Goal: Task Accomplishment & Management: Complete application form

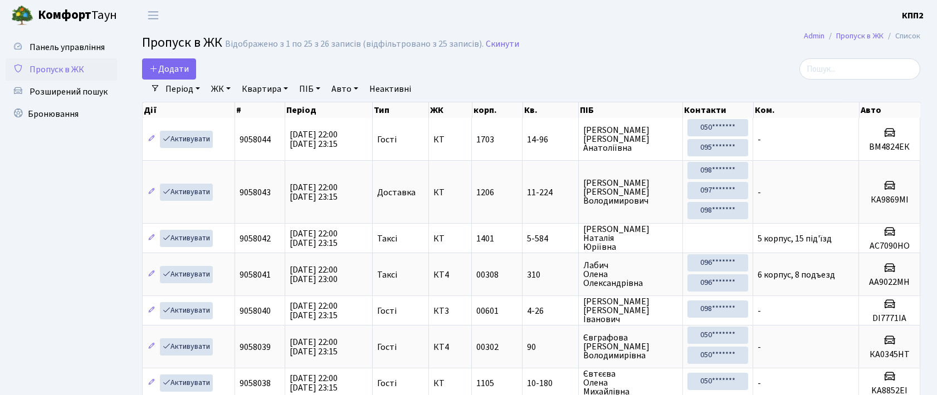
select select "25"
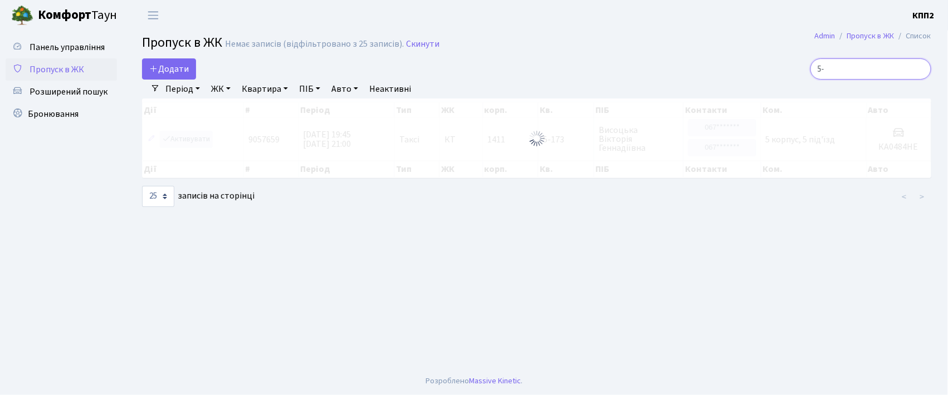
type input "5"
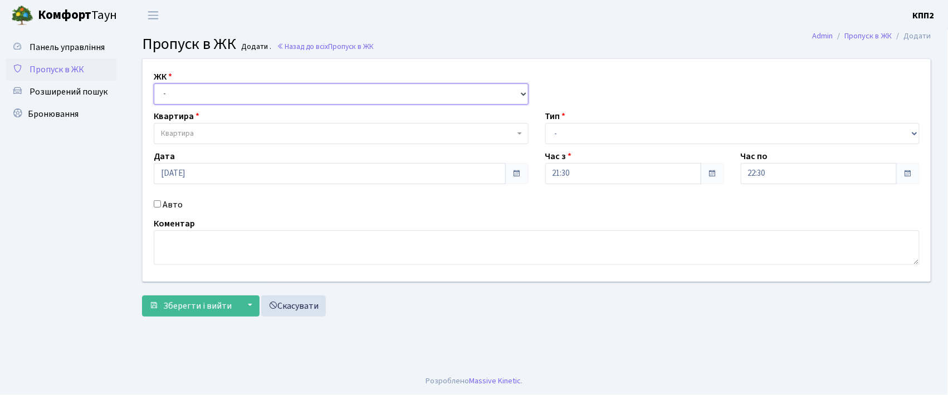
click at [208, 90] on select "- КТ, вул. Регенераторна, 4 КТ2, просп. Соборності, 17 КТ3, вул. Березнева, 16 …" at bounding box center [341, 94] width 375 height 21
select select "271"
click at [154, 84] on select "- КТ, вул. Регенераторна, 4 КТ2, просп. [STREET_ADDRESS] [STREET_ADDRESS] [PERS…" at bounding box center [341, 94] width 375 height 21
select select
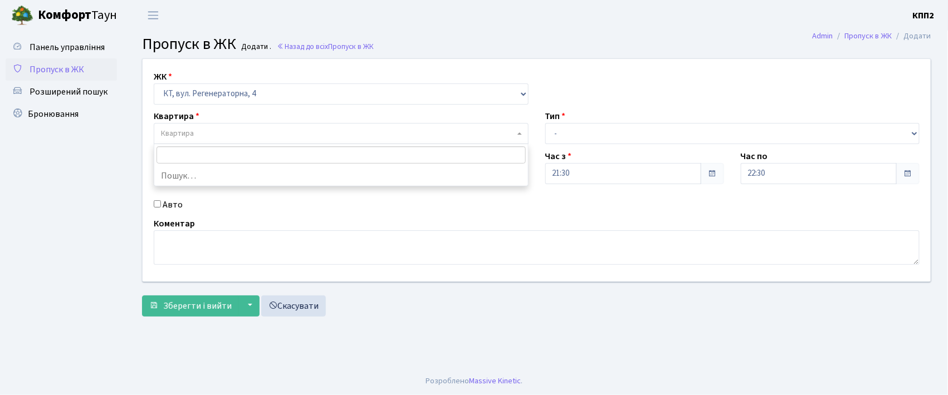
click at [221, 132] on span "Квартира" at bounding box center [338, 133] width 354 height 11
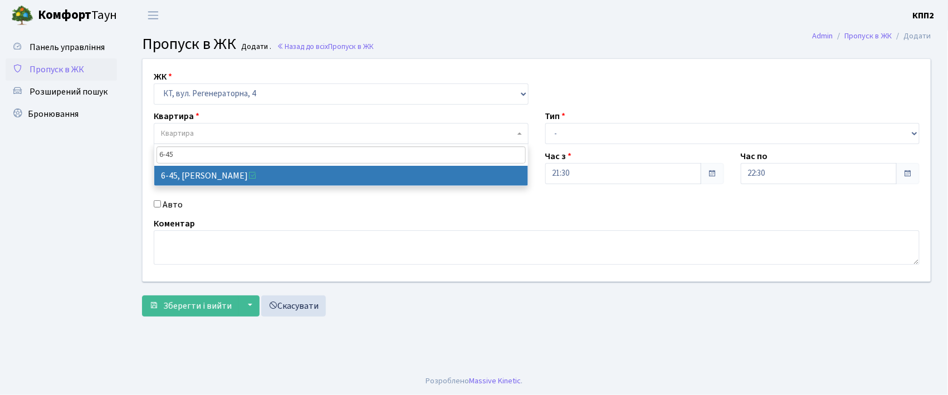
type input "6-45"
select select "5225"
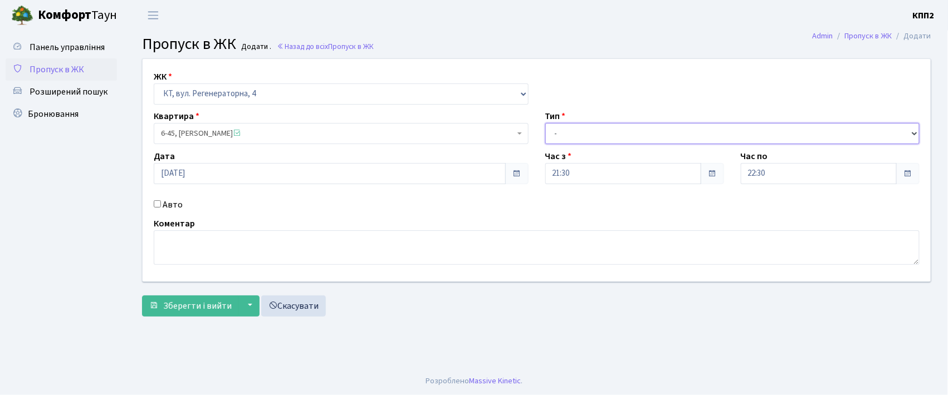
drag, startPoint x: 577, startPoint y: 129, endPoint x: 575, endPoint y: 143, distance: 14.0
click at [577, 130] on select "- Доставка Таксі Гості Сервіс" at bounding box center [732, 133] width 375 height 21
select select "1"
click at [545, 123] on select "- Доставка Таксі Гості Сервіс" at bounding box center [732, 133] width 375 height 21
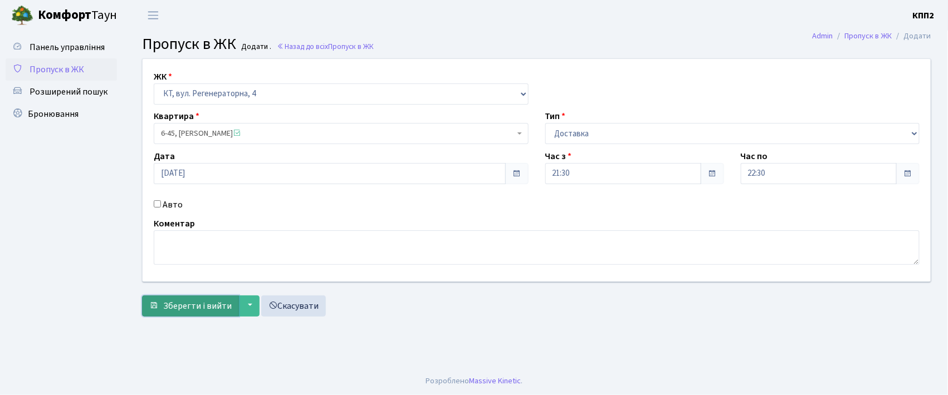
click at [168, 303] on span "Зберегти і вийти" at bounding box center [197, 306] width 68 height 12
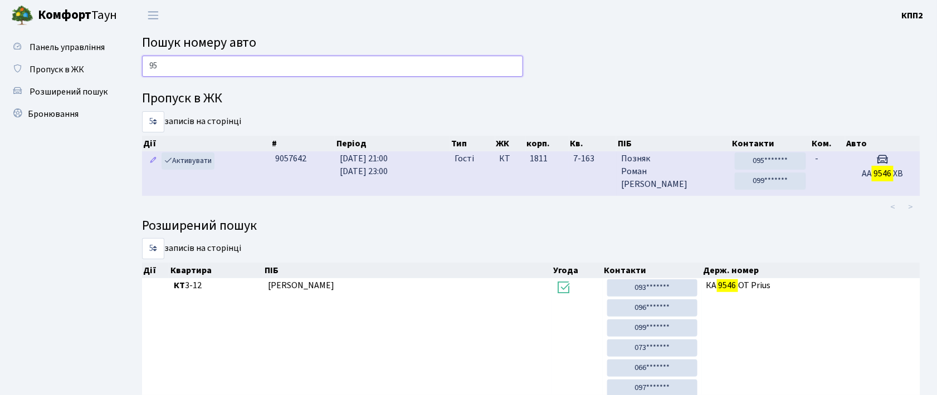
type input "9"
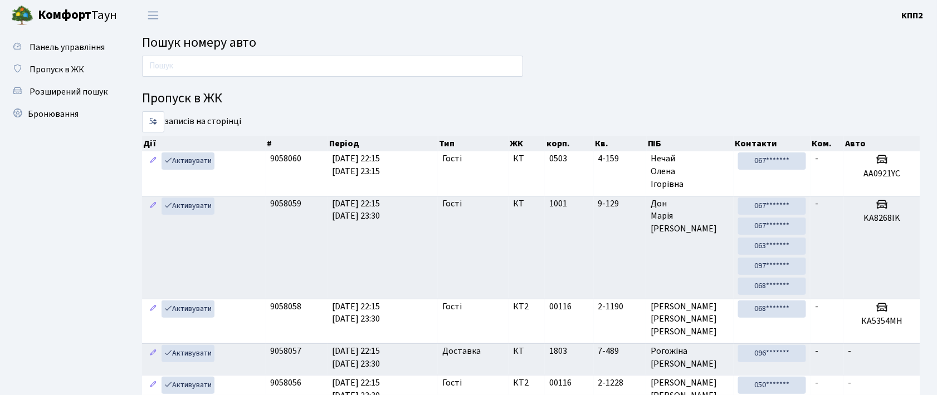
click at [201, 97] on h4 "Пропуск в ЖК" at bounding box center [531, 99] width 778 height 16
click at [199, 99] on h4 "Пропуск в ЖК" at bounding box center [531, 99] width 778 height 16
click at [275, 70] on input "text" at bounding box center [332, 66] width 381 height 21
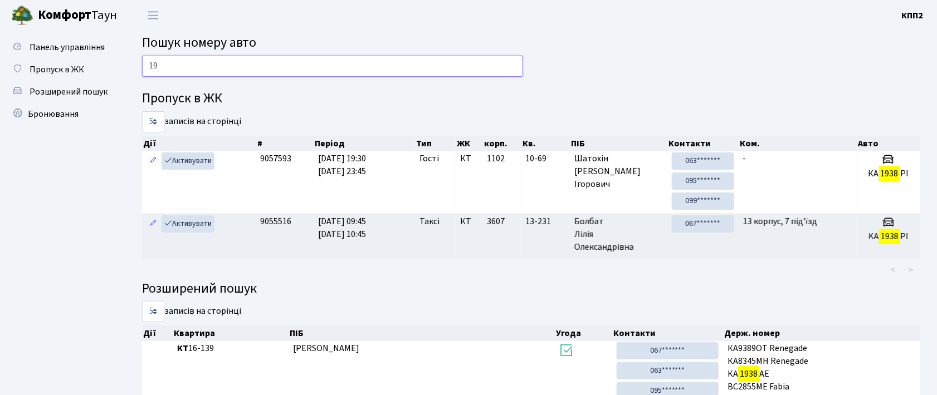
type input "1"
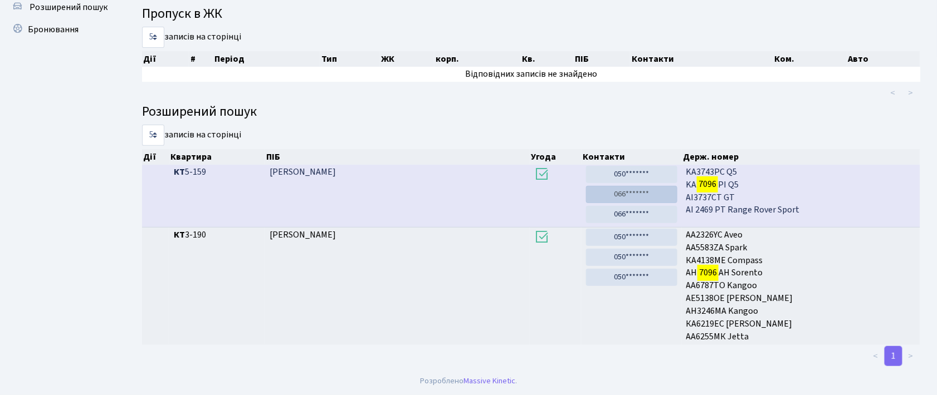
scroll to position [60, 0]
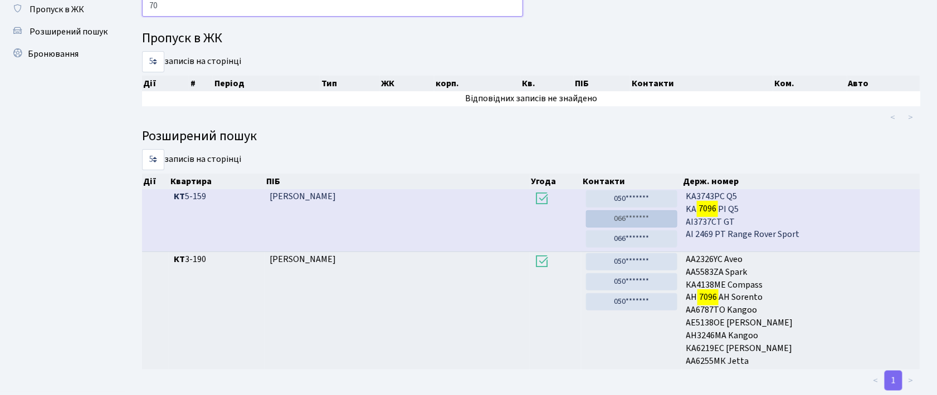
type input "7"
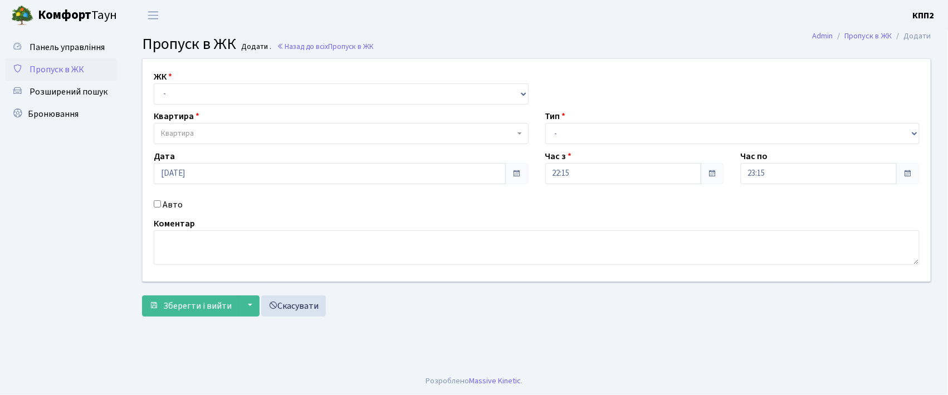
click at [159, 206] on input "Авто" at bounding box center [157, 203] width 7 height 7
checkbox input "true"
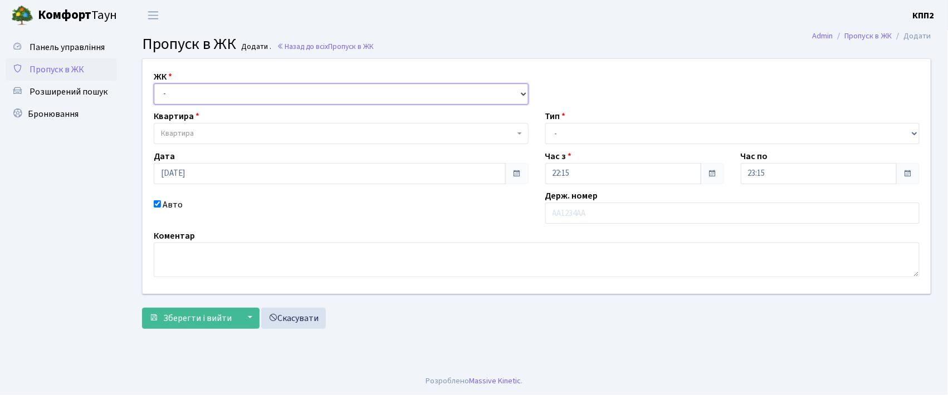
click at [195, 92] on select "- КТ, вул. Регенераторна, 4 КТ2, просп. [STREET_ADDRESS] [STREET_ADDRESS] [PERS…" at bounding box center [341, 94] width 375 height 21
select select "271"
click at [154, 84] on select "- КТ, вул. Регенераторна, 4 КТ2, просп. Соборності, 17 КТ3, вул. Березнева, 16 …" at bounding box center [341, 94] width 375 height 21
select select
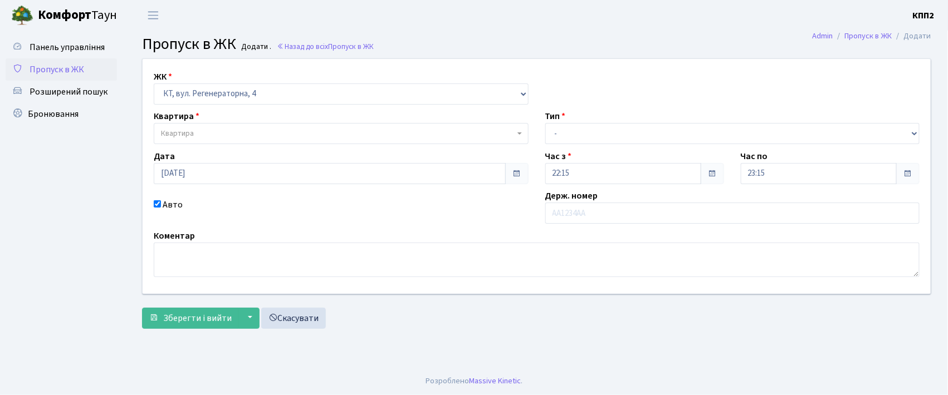
click at [206, 134] on span "Квартира" at bounding box center [338, 133] width 354 height 11
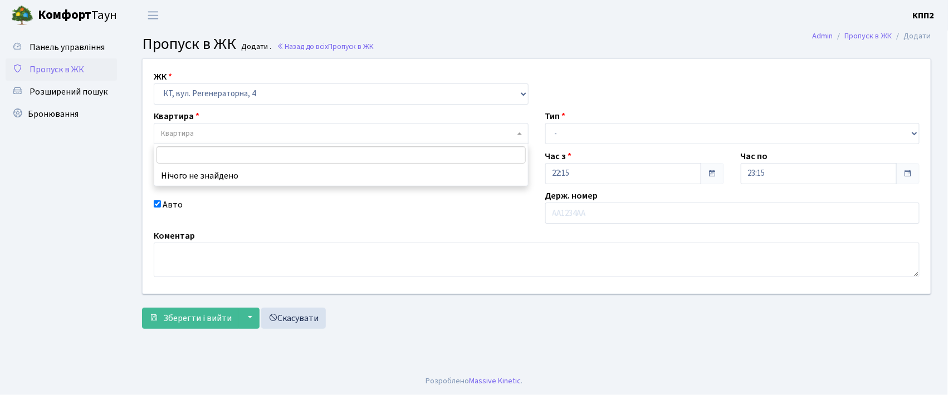
click at [65, 71] on span "Пропуск в ЖК" at bounding box center [57, 69] width 55 height 12
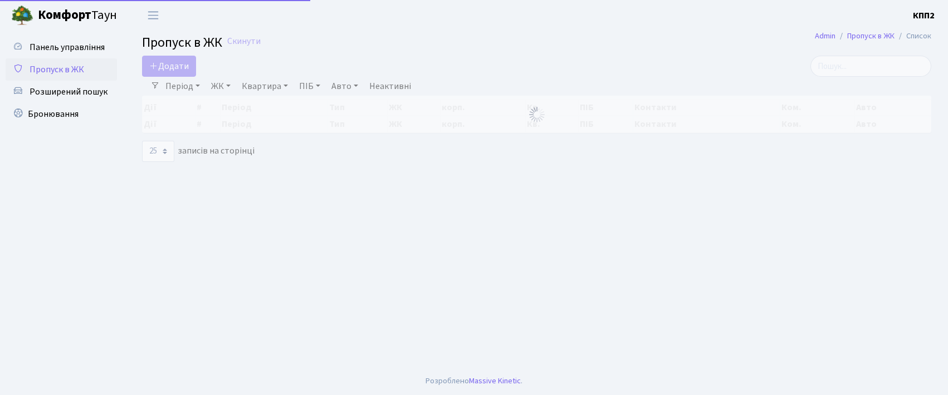
select select "25"
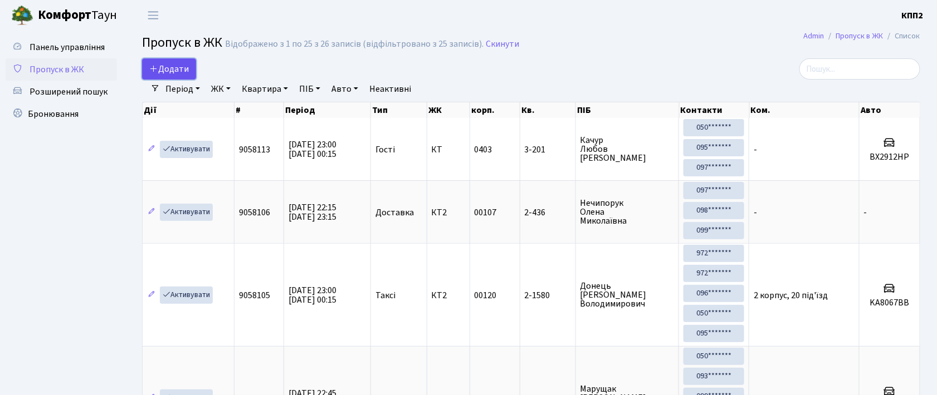
click at [173, 67] on span "Додати" at bounding box center [169, 69] width 40 height 12
